Goal: Check status: Check status

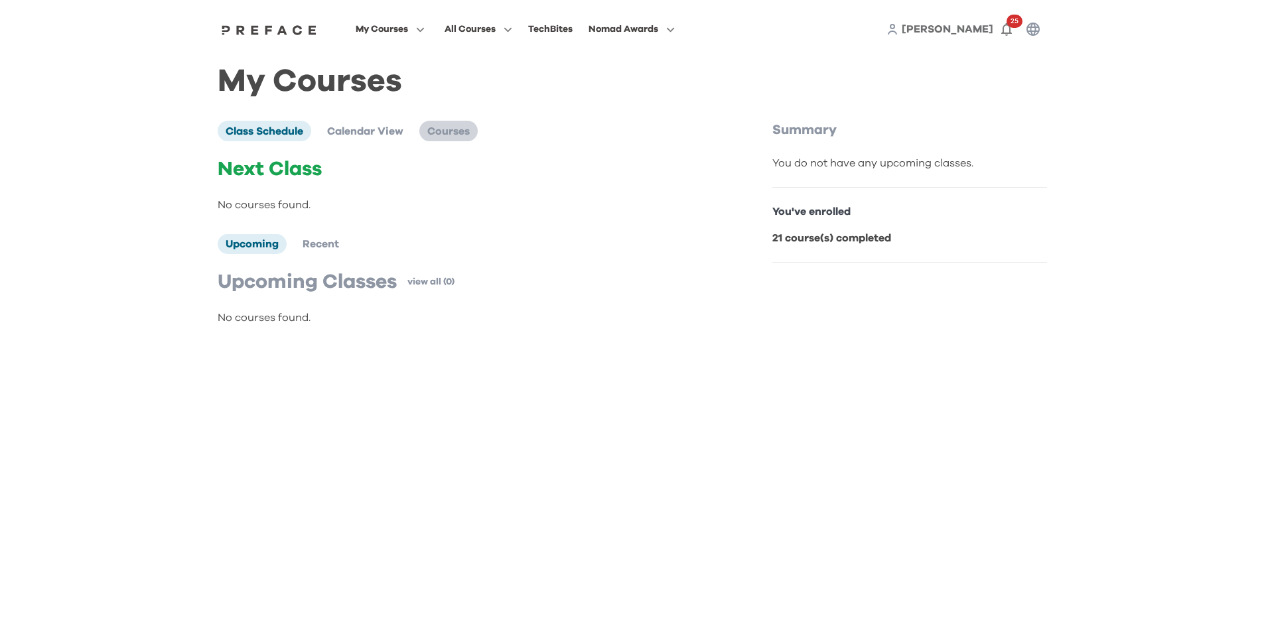
click at [440, 133] on span "Courses" at bounding box center [448, 131] width 42 height 11
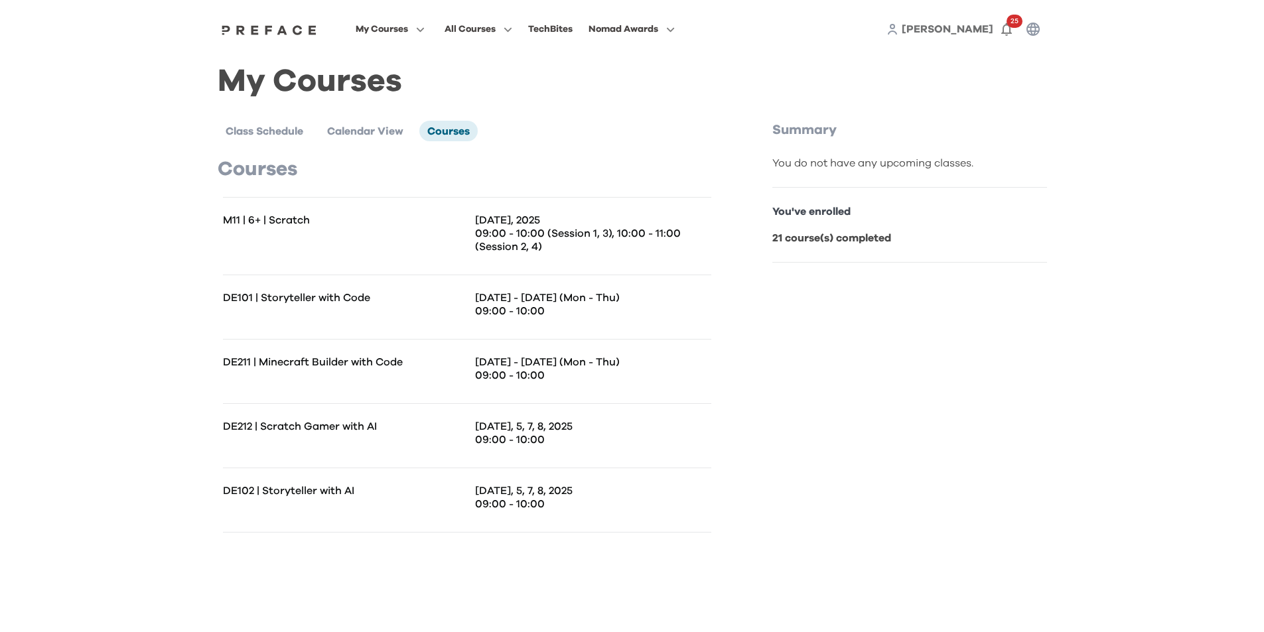
click at [400, 31] on span "My Courses" at bounding box center [382, 29] width 52 height 16
click at [381, 159] on span at bounding box center [390, 157] width 125 height 37
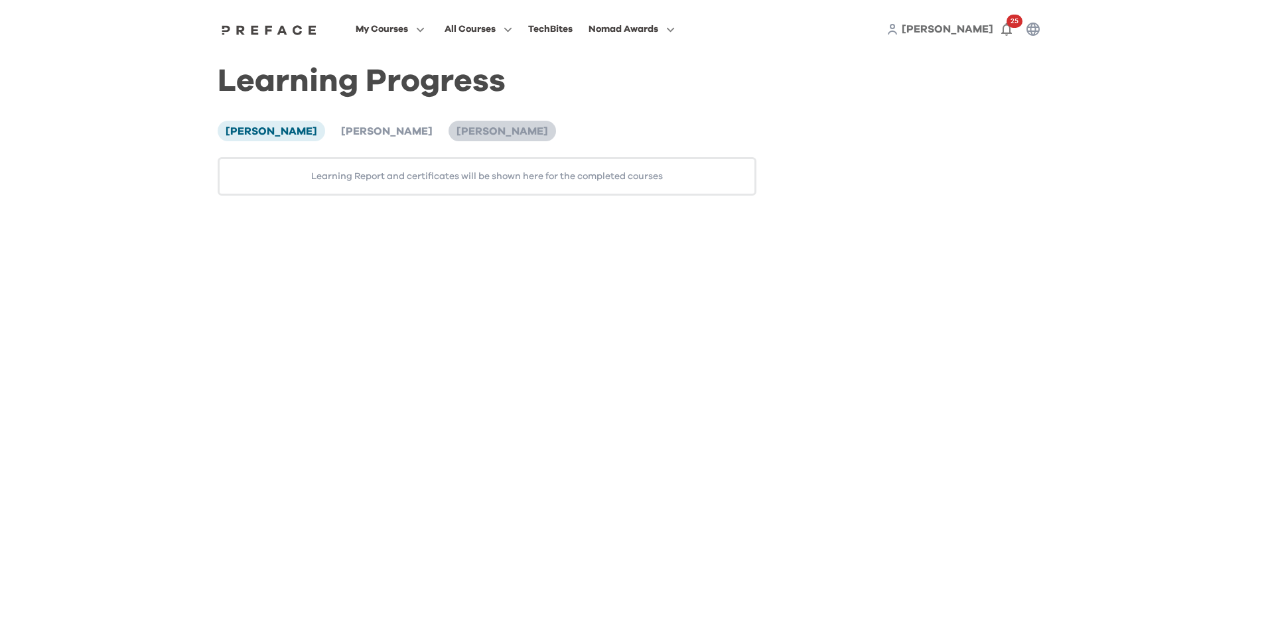
click at [456, 129] on span "[PERSON_NAME]" at bounding box center [502, 131] width 92 height 11
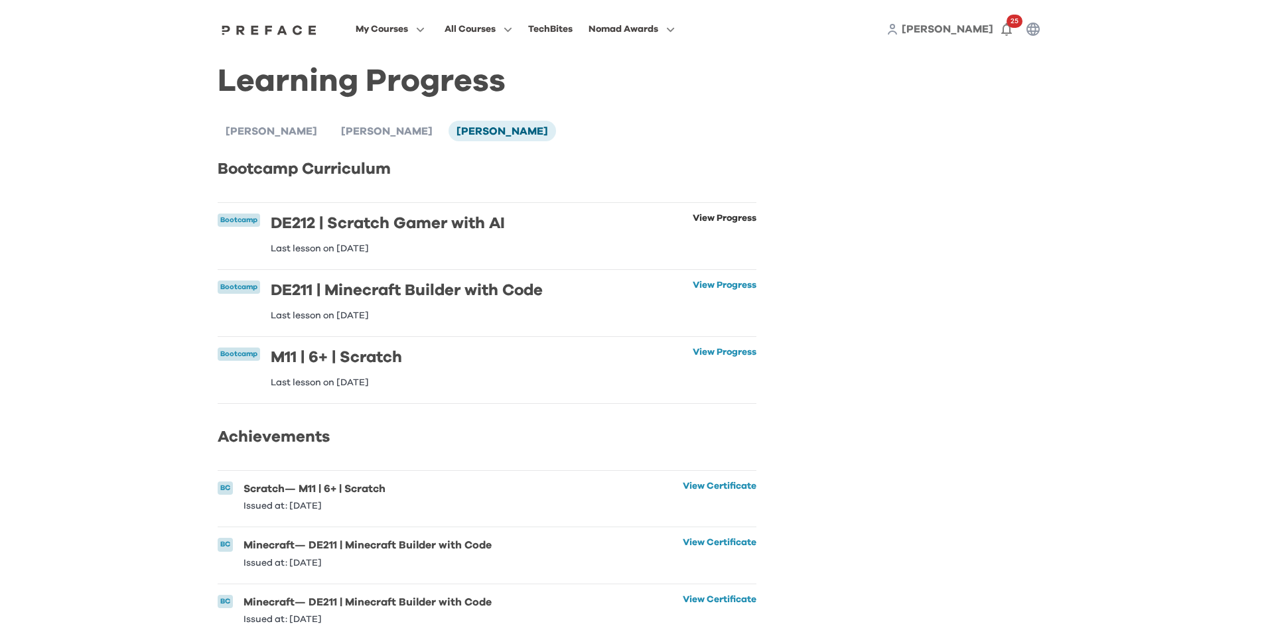
click at [714, 220] on link "View Progress" at bounding box center [725, 234] width 64 height 40
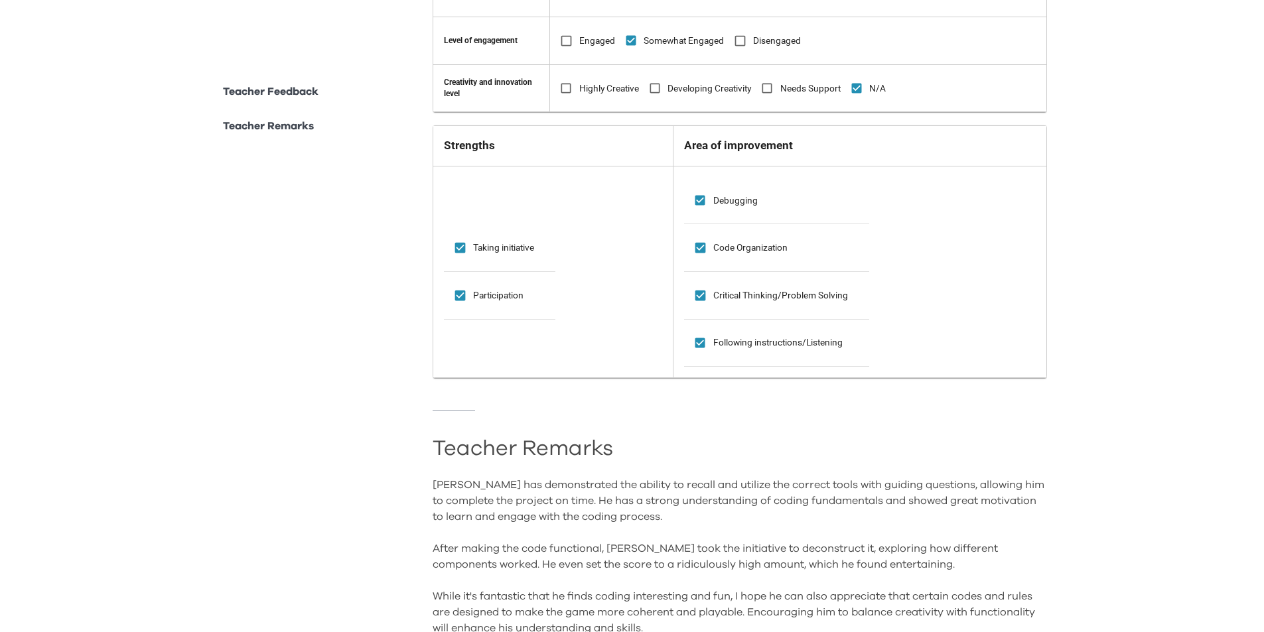
scroll to position [1085, 0]
